Goal: Task Accomplishment & Management: Complete application form

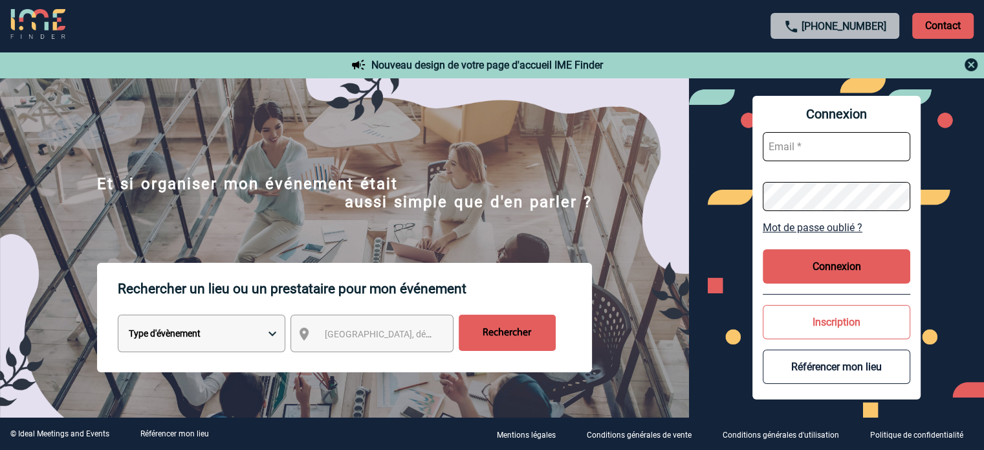
type input "cleborgne@ime-groupe.com"
click at [881, 275] on button "Connexion" at bounding box center [836, 266] width 147 height 34
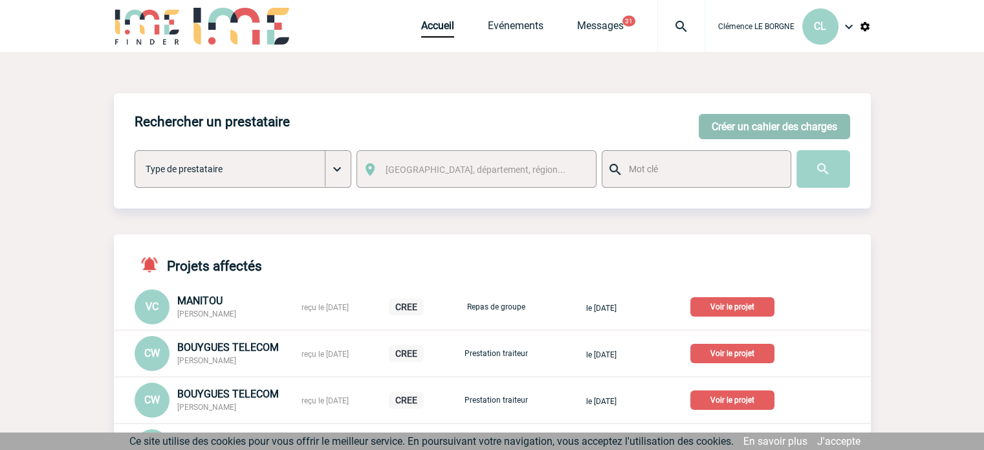
click at [768, 127] on button "Créer un cahier des charges" at bounding box center [774, 126] width 151 height 25
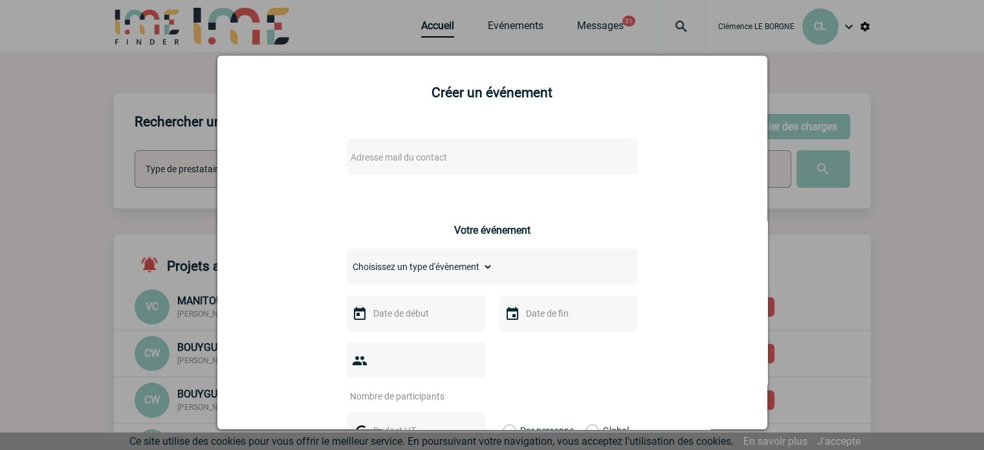
click at [501, 164] on span "Adresse mail du contact" at bounding box center [458, 157] width 226 height 18
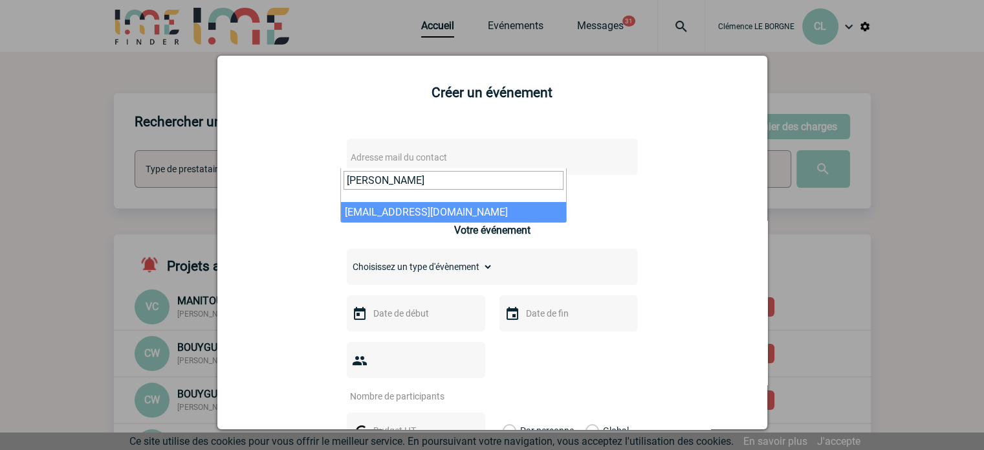
type input "[PERSON_NAME]"
select select "132821"
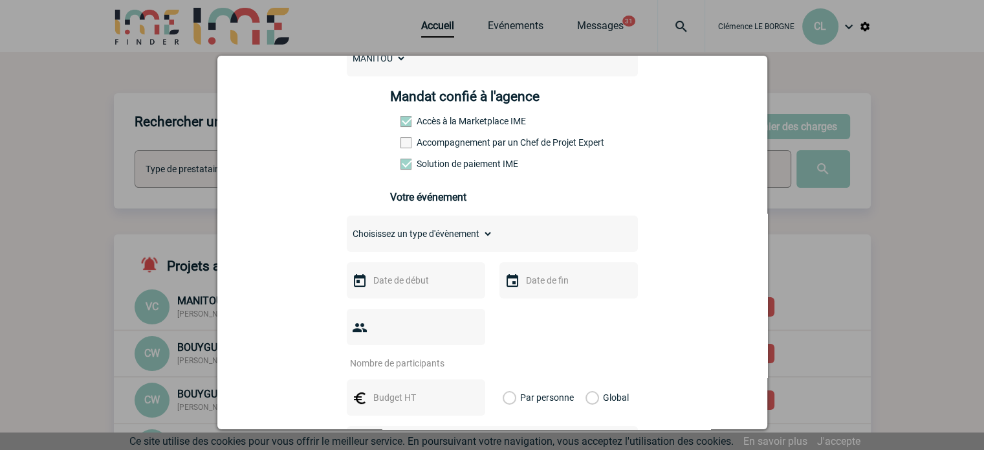
scroll to position [259, 0]
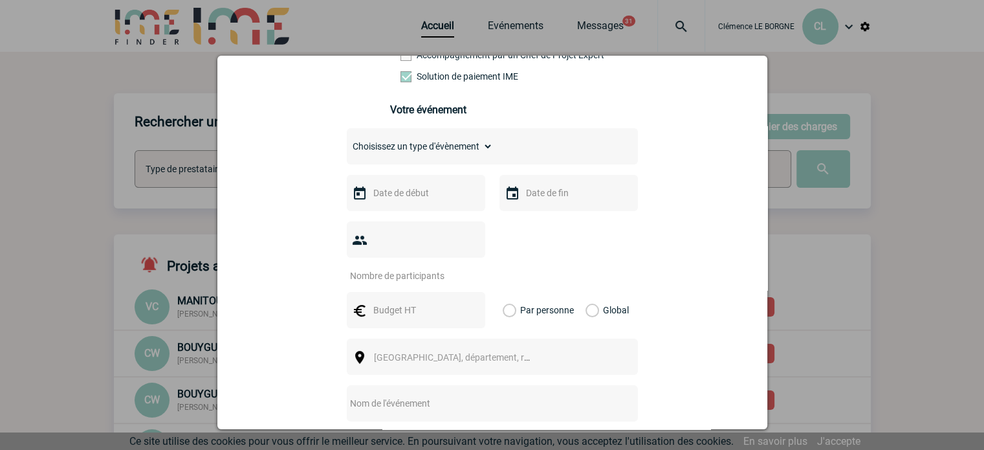
click at [430, 395] on input "text" at bounding box center [475, 403] width 257 height 17
click at [432, 395] on input "CENTRALISATION -" at bounding box center [475, 403] width 257 height 17
paste input "Safety Day CLPR"
type input "CENTRALISATION - Safety Day CLPR"
click at [405, 352] on span "[GEOGRAPHIC_DATA], département, région..." at bounding box center [464, 357] width 180 height 10
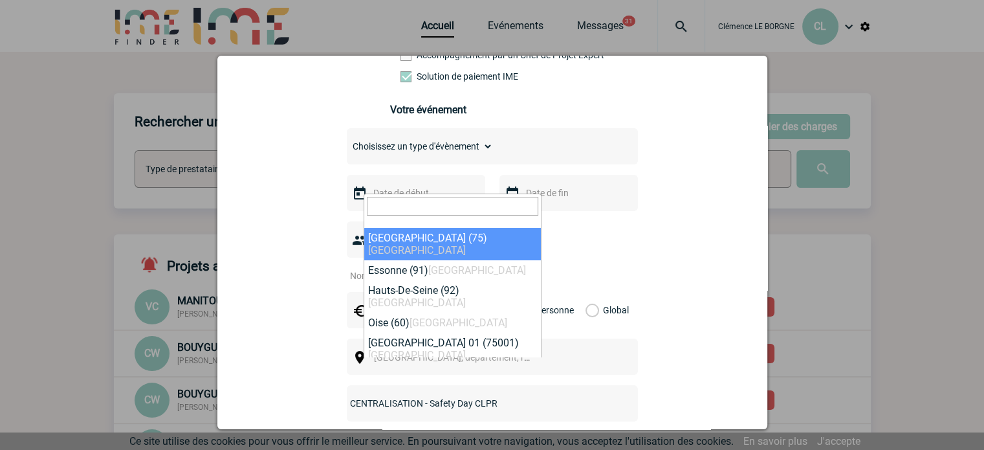
click at [404, 205] on input "search" at bounding box center [452, 206] width 171 height 19
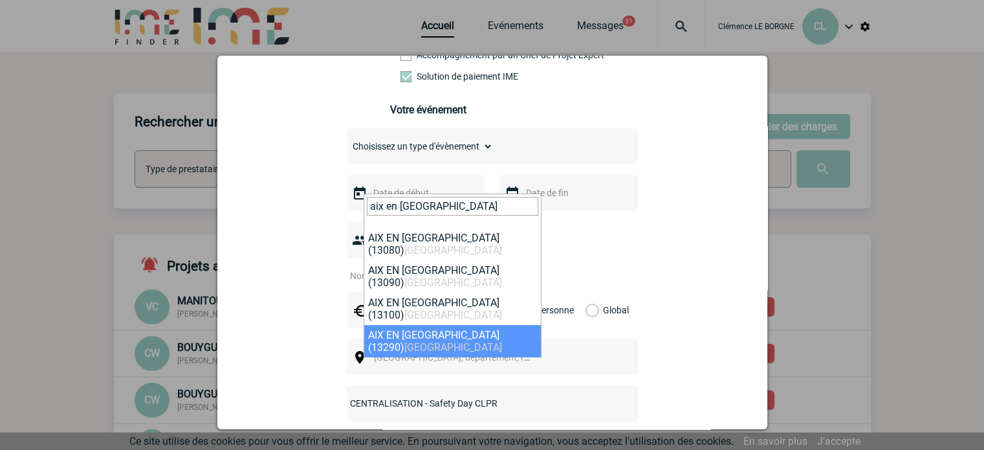
type input "aix en [GEOGRAPHIC_DATA]"
select select "7192"
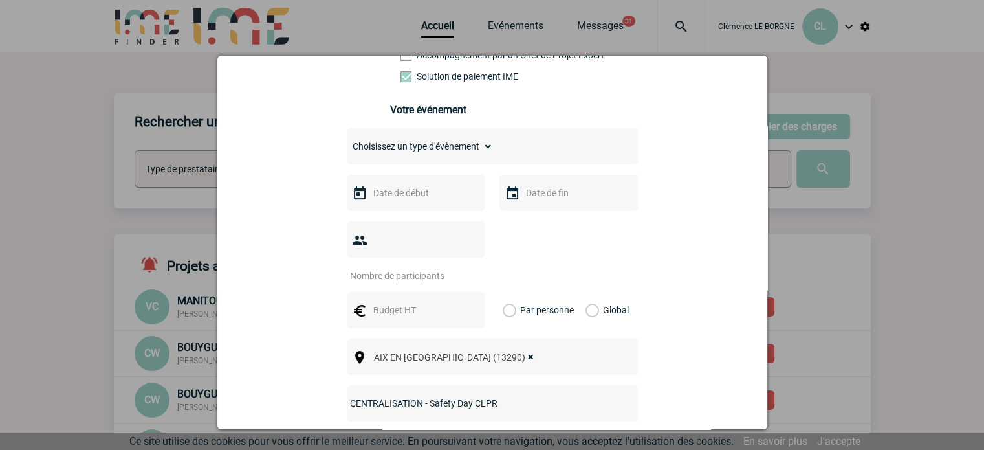
click at [423, 301] on input "text" at bounding box center [414, 309] width 89 height 17
type input "7950"
drag, startPoint x: 580, startPoint y: 287, endPoint x: 591, endPoint y: 287, distance: 11.0
click at [585, 292] on label "Global" at bounding box center [589, 310] width 8 height 36
click at [0, 0] on input "Global" at bounding box center [0, 0] width 0 height 0
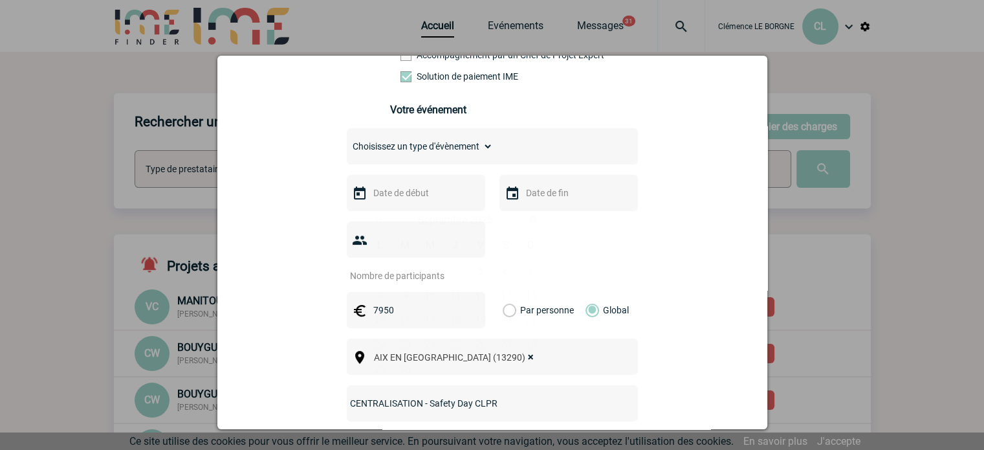
click at [415, 201] on input "text" at bounding box center [414, 192] width 89 height 17
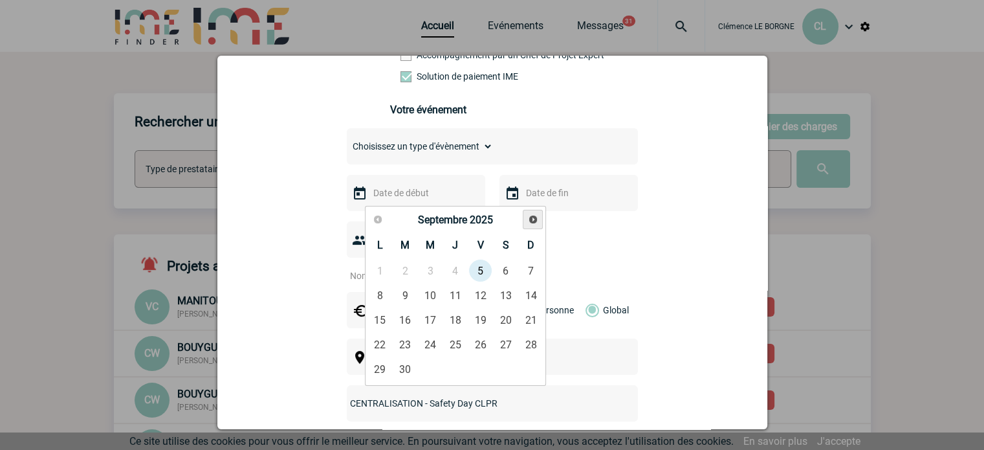
click at [537, 219] on span "Suivant" at bounding box center [533, 219] width 10 height 10
click at [387, 323] on link "13" at bounding box center [380, 319] width 24 height 23
type input "[DATE]"
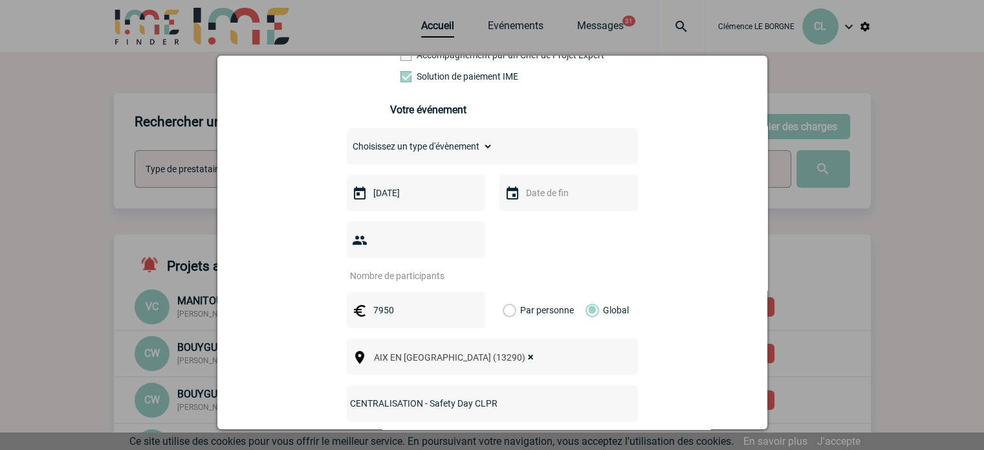
click at [552, 206] on div at bounding box center [568, 193] width 138 height 36
click at [560, 197] on input "text" at bounding box center [567, 192] width 89 height 17
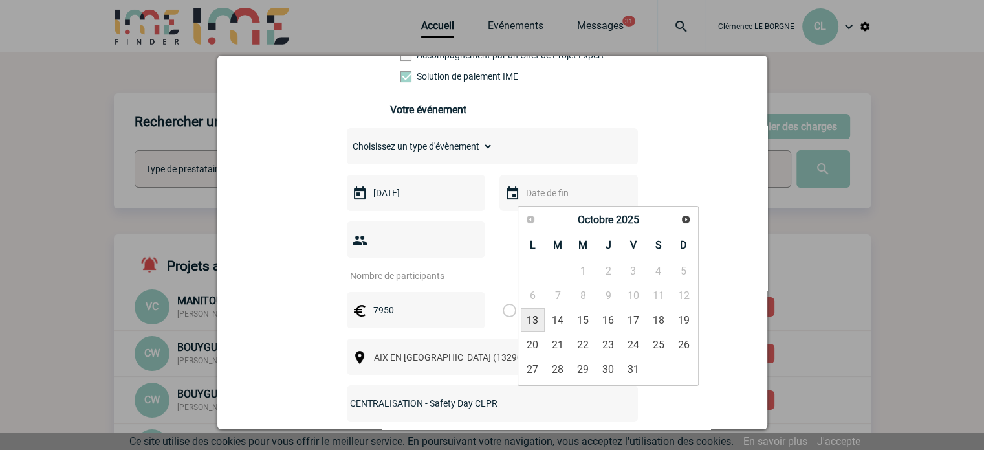
click at [534, 319] on link "13" at bounding box center [533, 319] width 24 height 23
type input "[DATE]"
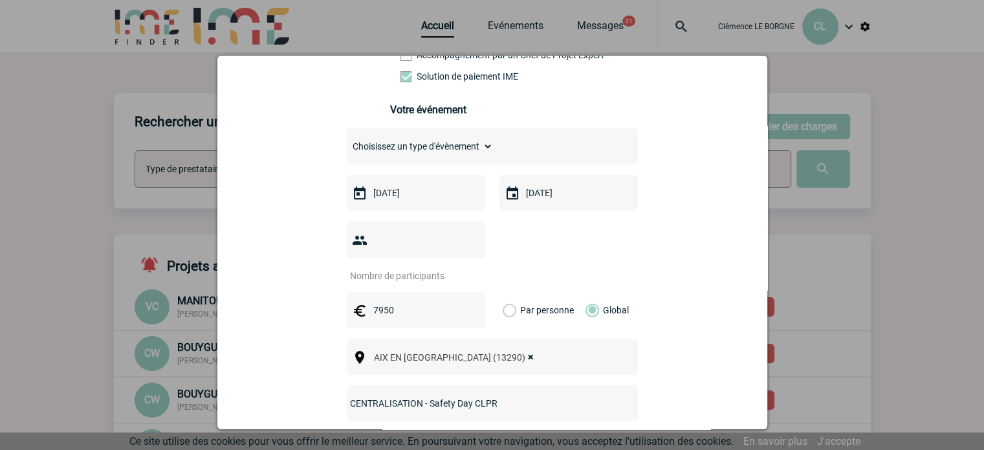
click at [401, 267] on input "number" at bounding box center [408, 275] width 122 height 17
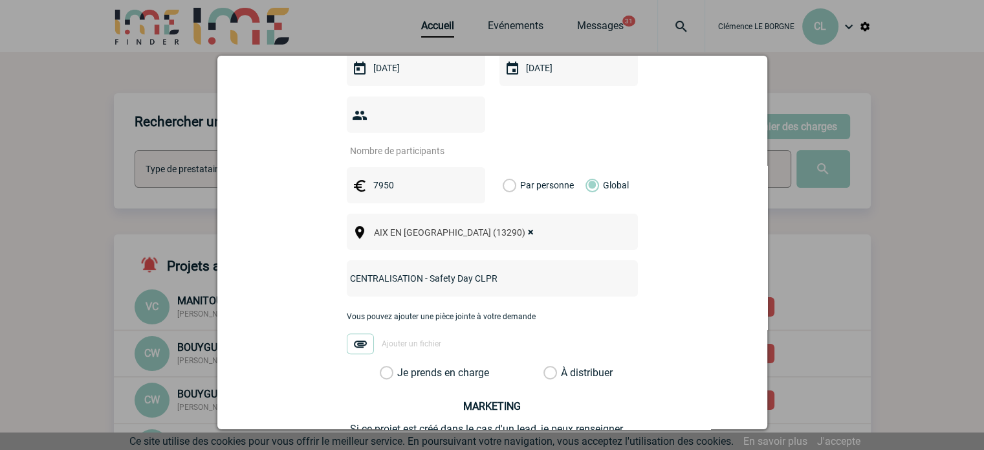
scroll to position [388, 0]
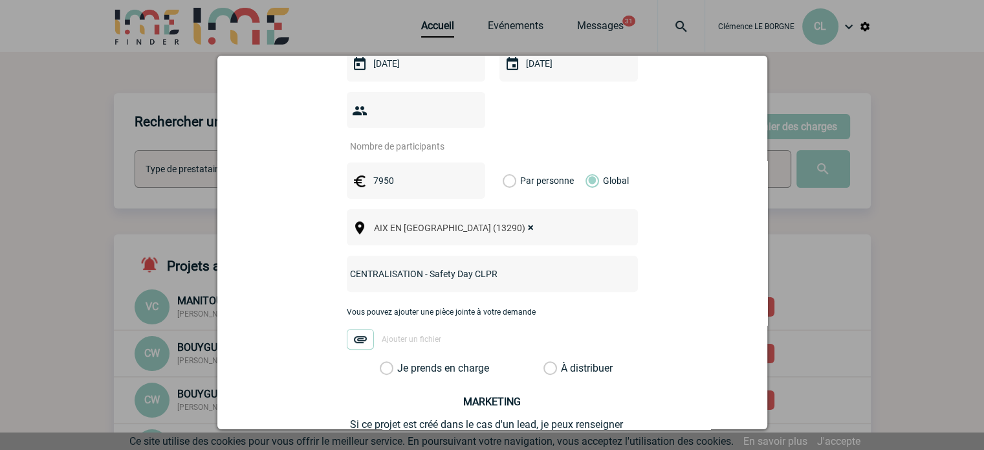
click at [402, 362] on label "Je prends en charge" at bounding box center [391, 368] width 22 height 13
click at [0, 0] on input "Je prends en charge" at bounding box center [0, 0] width 0 height 0
click at [408, 138] on input "number" at bounding box center [408, 146] width 122 height 17
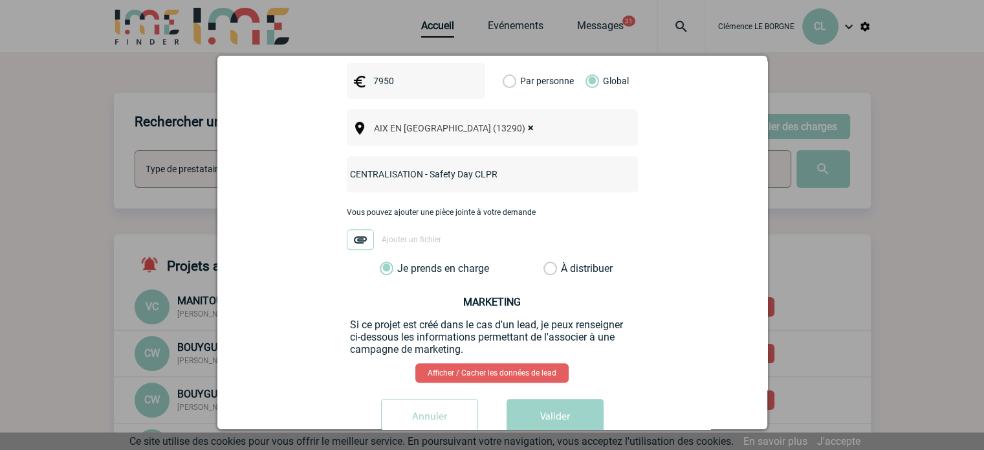
scroll to position [503, 0]
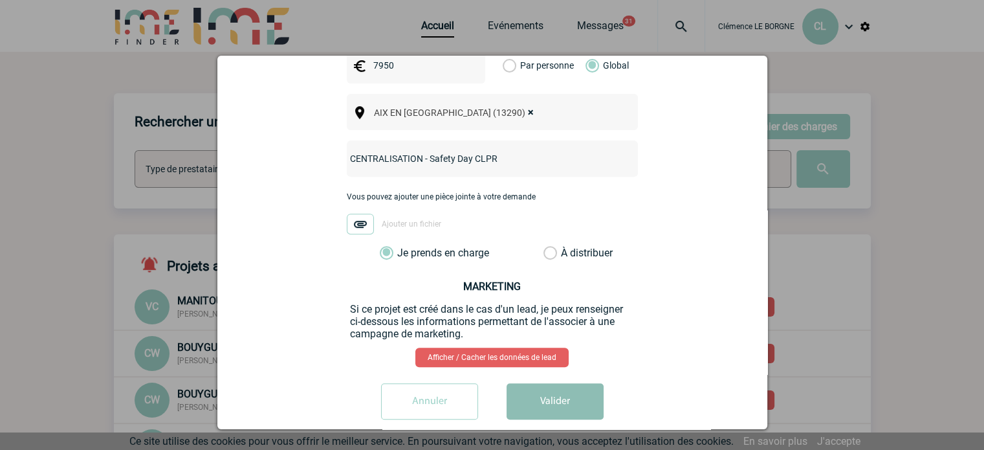
type input "30"
click at [536, 383] on button "Valider" at bounding box center [555, 401] width 97 height 36
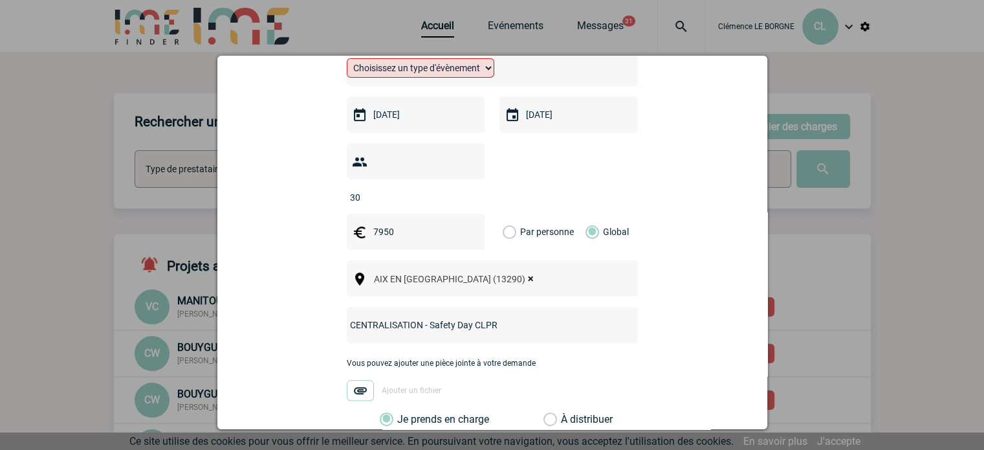
scroll to position [180, 0]
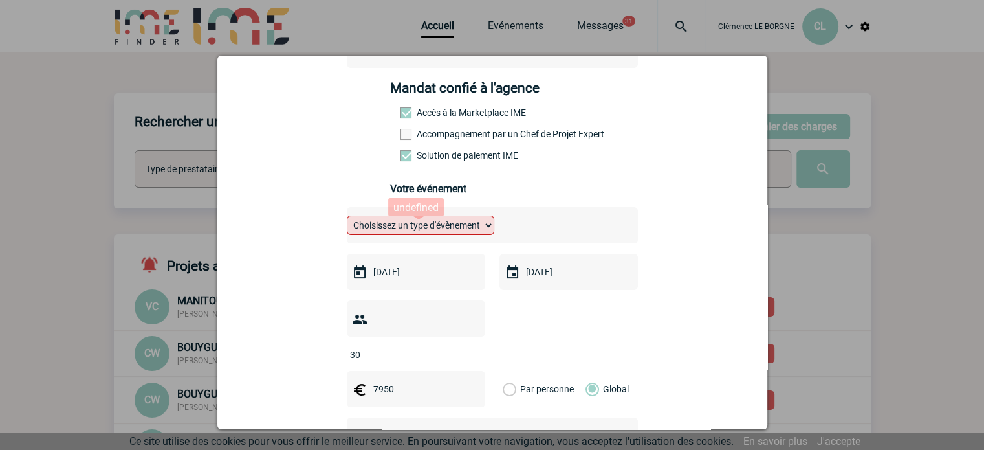
click at [438, 229] on select "Choisissez un type d'évènement Séminaire avec nuitée Séminaire sans nuitée Repa…" at bounding box center [420, 224] width 147 height 19
select select "9"
click at [347, 219] on select "Choisissez un type d'évènement Séminaire avec nuitée Séminaire sans nuitée Repa…" at bounding box center [420, 224] width 147 height 19
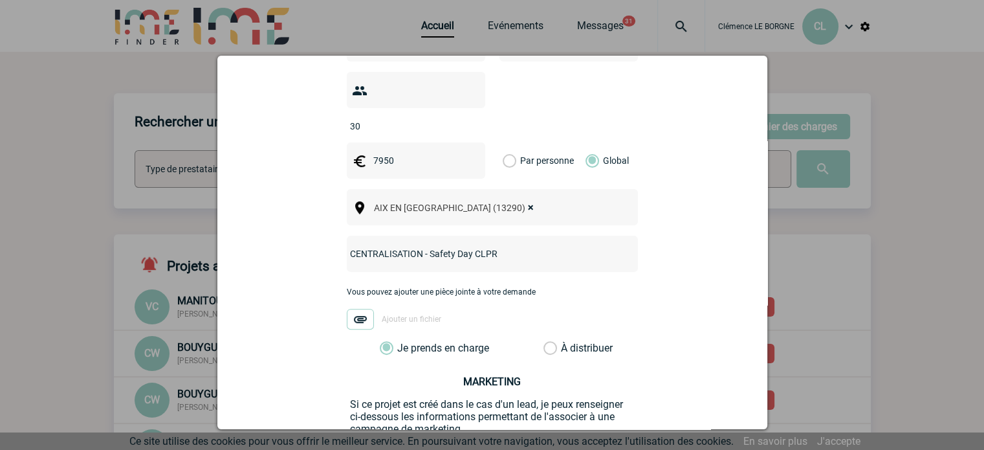
scroll to position [503, 0]
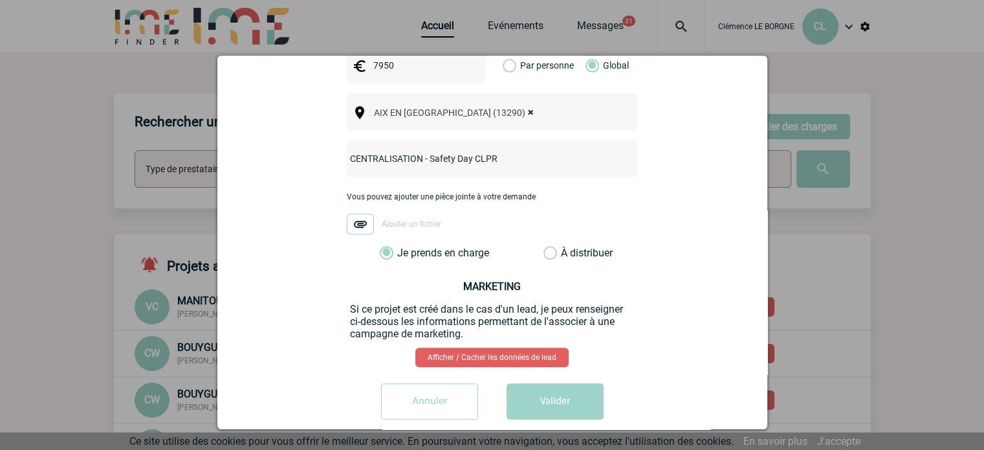
click at [558, 383] on button "Valider" at bounding box center [555, 401] width 97 height 36
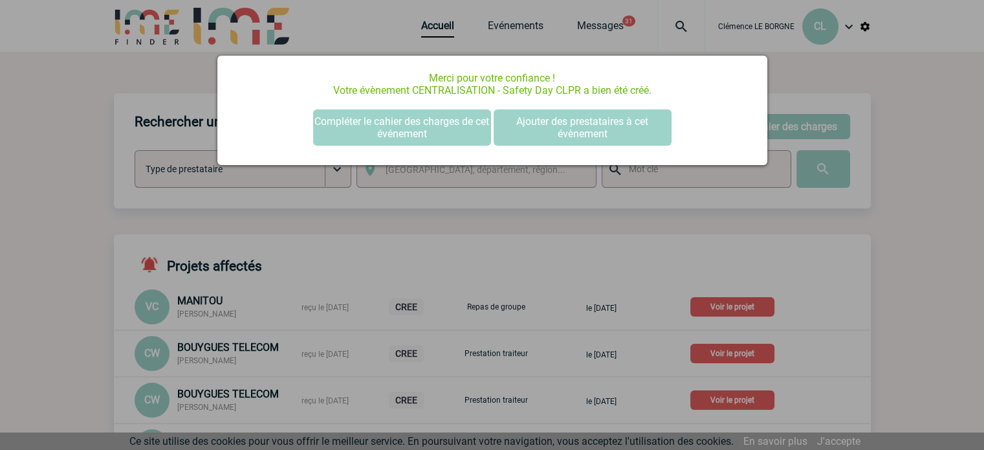
scroll to position [0, 0]
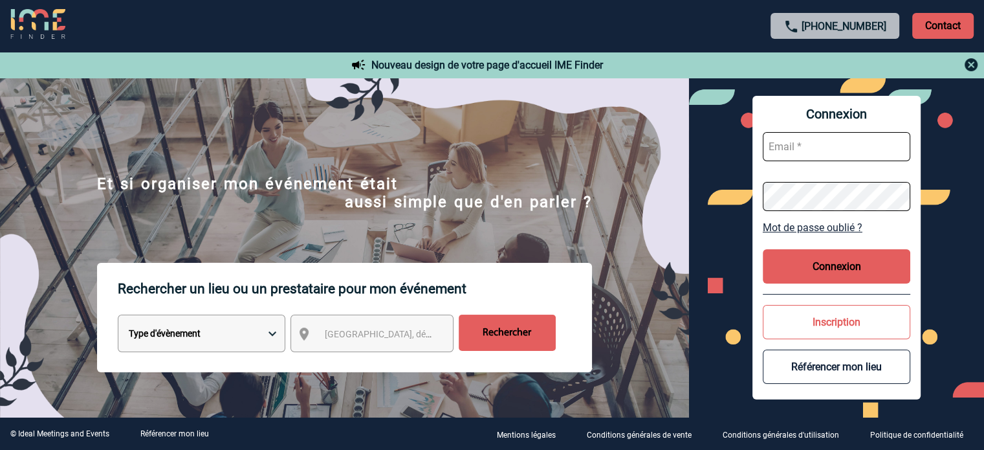
type input "[EMAIL_ADDRESS][DOMAIN_NAME]"
drag, startPoint x: 832, startPoint y: 271, endPoint x: 825, endPoint y: 276, distance: 8.4
click at [832, 271] on button "Connexion" at bounding box center [836, 266] width 147 height 34
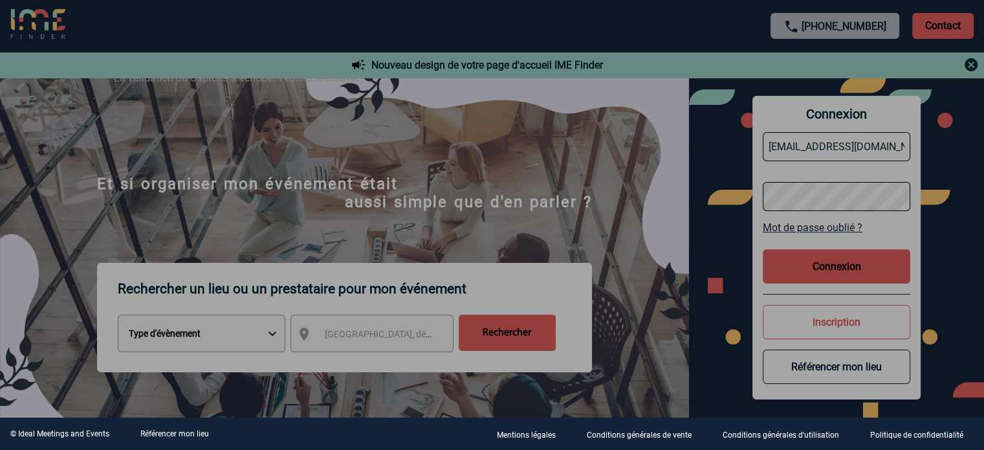
click at [817, 259] on div at bounding box center [492, 225] width 984 height 450
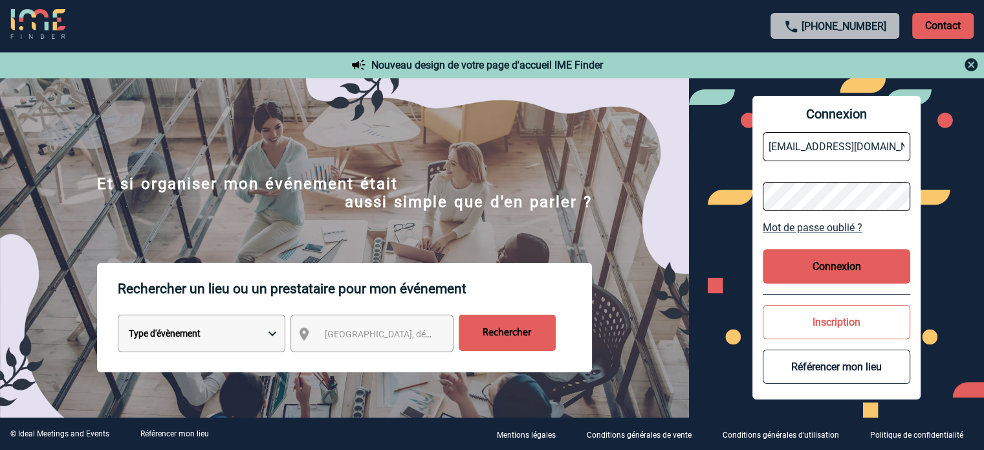
click at [804, 273] on button "Connexion" at bounding box center [836, 266] width 147 height 34
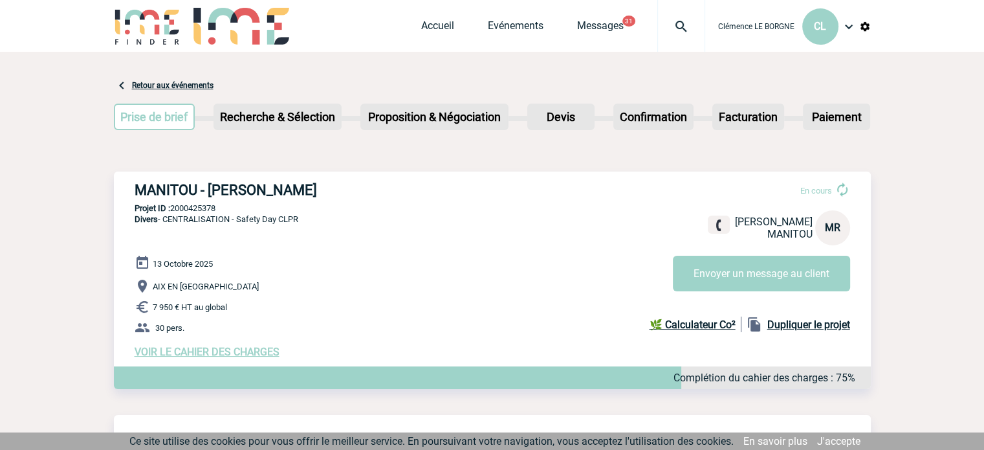
click at [501, 300] on div "13 Octobre 2025 AIX EN PROVENCE 7 950 € HT au global 30 pers. VOIR LE CAHIER DE…" at bounding box center [503, 306] width 736 height 103
drag, startPoint x: 168, startPoint y: 184, endPoint x: 151, endPoint y: 191, distance: 18.3
click at [168, 184] on h3 "MANITOU - Melvyn RADENAC" at bounding box center [329, 190] width 388 height 16
drag, startPoint x: 142, startPoint y: 184, endPoint x: 352, endPoint y: 196, distance: 210.0
click at [352, 196] on h3 "MANITOU - Melvyn RADENAC" at bounding box center [329, 190] width 388 height 16
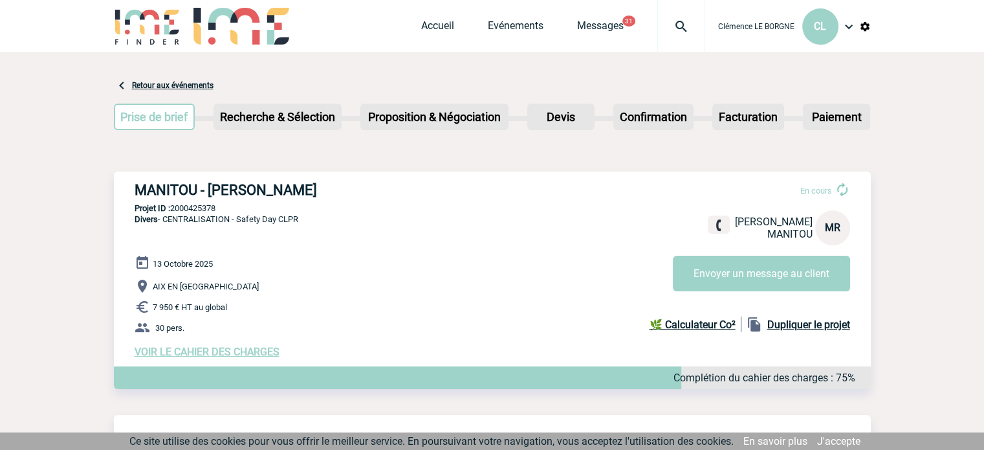
click at [133, 185] on div "MANITOU - Melvyn RADENAC En cours Melvyn RADENAC MANITOU MR Envoyer un message …" at bounding box center [492, 269] width 757 height 197
drag, startPoint x: 136, startPoint y: 188, endPoint x: 344, endPoint y: 190, distance: 208.3
click at [344, 190] on h3 "MANITOU - Melvyn RADENAC" at bounding box center [329, 190] width 388 height 16
copy h3 "MANITOU - Melvyn RADENAC"
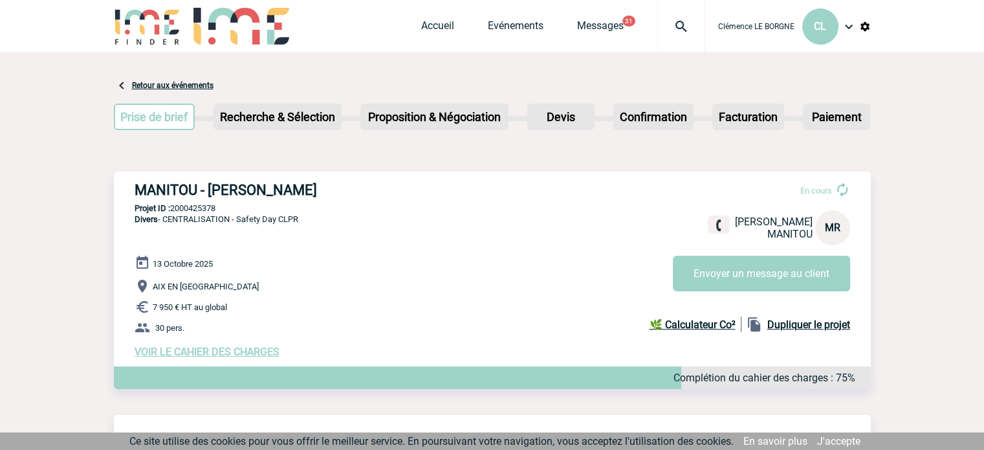
click at [175, 217] on span "Divers - CENTRALISATION - Safety Day CLPR" at bounding box center [217, 219] width 164 height 10
click at [187, 204] on p "Projet ID : 2000425378" at bounding box center [492, 208] width 757 height 10
drag, startPoint x: 174, startPoint y: 208, endPoint x: 240, endPoint y: 201, distance: 66.4
click at [240, 201] on div "MANITOU - Melvyn RADENAC En cours Melvyn RADENAC MANITOU MR Envoyer un message …" at bounding box center [492, 269] width 757 height 197
copy p "2000425378"
